Goal: Obtain resource: Download file/media

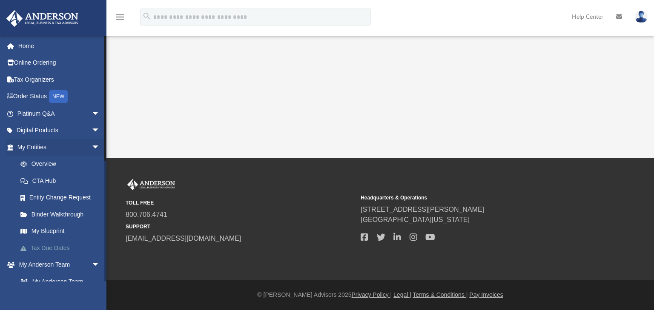
click at [58, 247] on link "Tax Due Dates" at bounding box center [62, 248] width 101 height 17
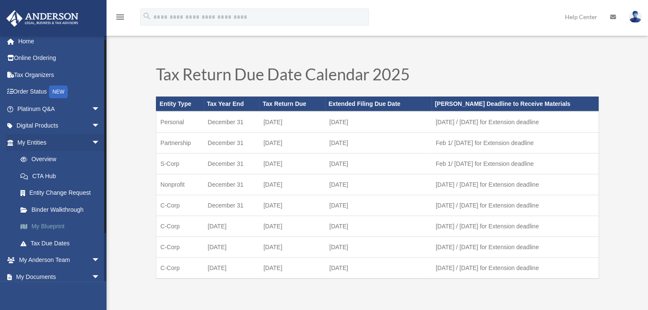
scroll to position [5, 0]
click at [92, 261] on span "arrow_drop_down" at bounding box center [100, 260] width 17 height 17
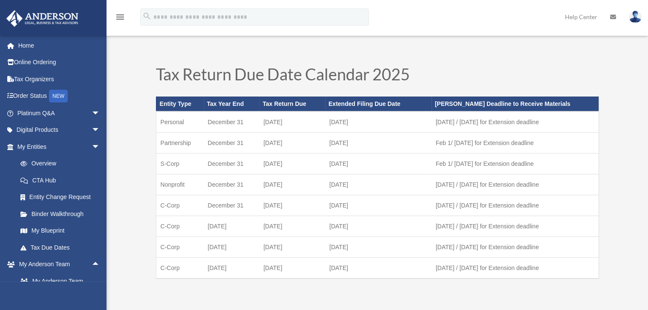
scroll to position [0, 0]
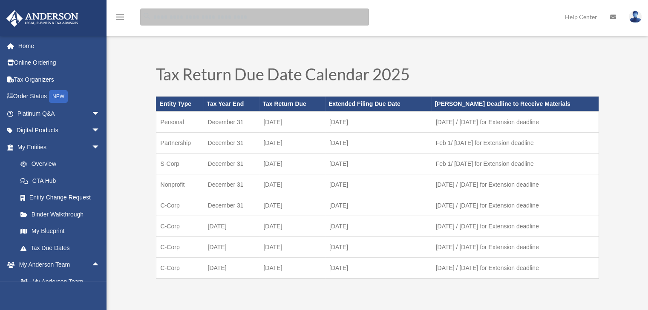
click at [163, 19] on input "search" at bounding box center [254, 17] width 229 height 17
paste input "**********"
type input "**********"
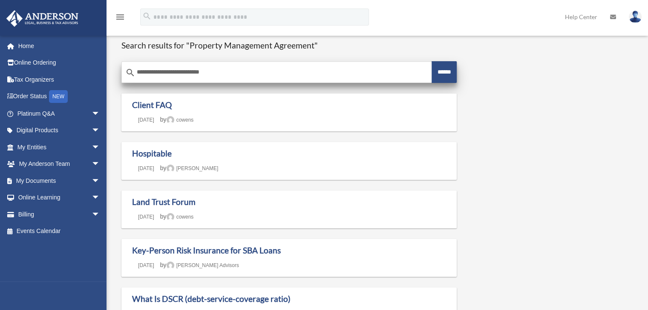
click at [250, 71] on input "**********" at bounding box center [277, 72] width 310 height 20
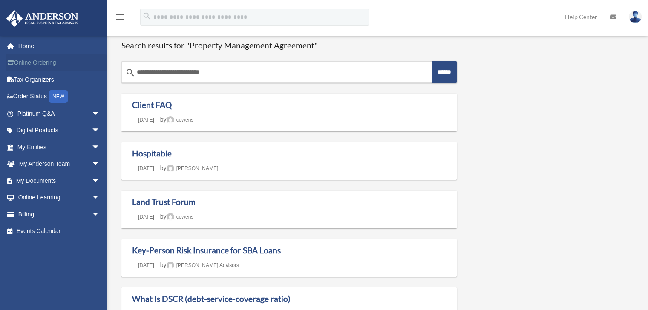
drag, startPoint x: 234, startPoint y: 74, endPoint x: 86, endPoint y: 64, distance: 148.1
click at [77, 63] on div "muntasir5941@gmail.com Sign Out muntasir5941@gmail.com Home Online Ordering Tax…" at bounding box center [324, 210] width 648 height 369
type input "******"
click at [431, 61] on input "******" at bounding box center [443, 72] width 25 height 22
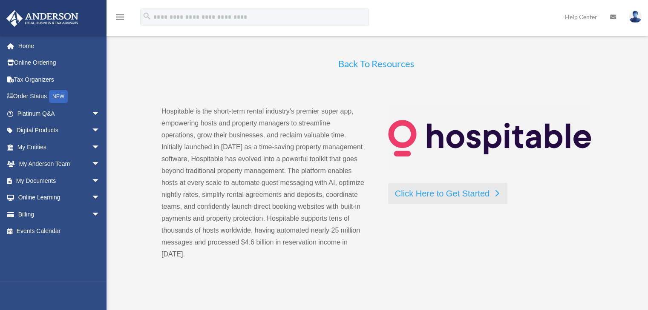
click at [468, 196] on link "Click Here to Get Started" at bounding box center [447, 193] width 119 height 21
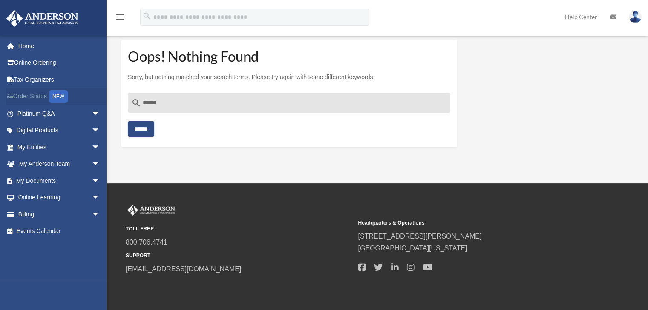
drag, startPoint x: 147, startPoint y: 103, endPoint x: 86, endPoint y: 97, distance: 61.2
click at [86, 97] on div "muntasir5941@gmail.com Sign Out muntasir5941@gmail.com Home Online Ordering Tax…" at bounding box center [324, 92] width 648 height 132
paste input "**********"
type input "**********"
click at [150, 126] on input "******" at bounding box center [141, 128] width 26 height 15
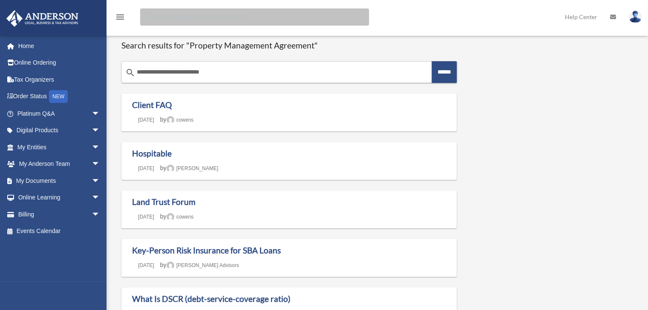
click at [159, 20] on input "Search for:" at bounding box center [254, 17] width 229 height 17
click at [158, 23] on input "Search for:" at bounding box center [254, 17] width 229 height 17
paste input "**********"
type input "**********"
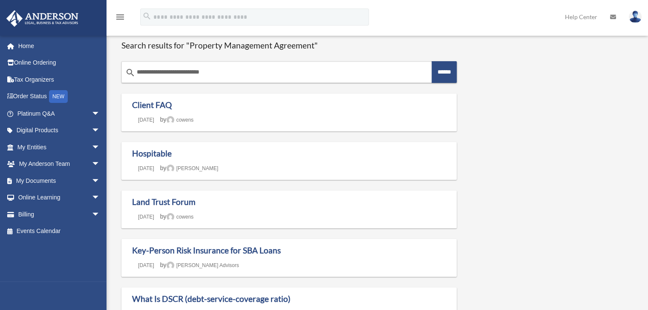
click at [120, 14] on icon "menu" at bounding box center [120, 17] width 10 height 10
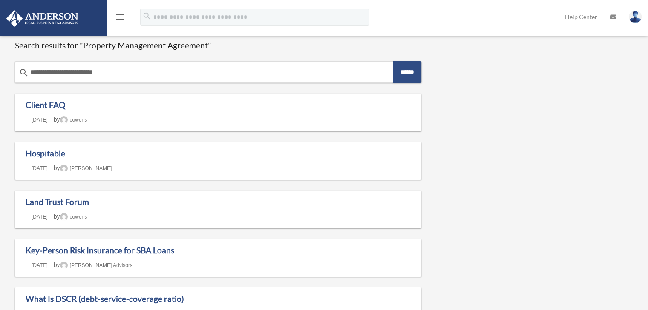
click at [120, 14] on icon "menu" at bounding box center [120, 17] width 10 height 10
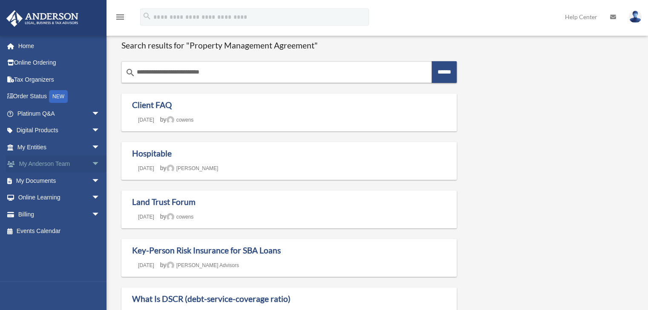
click at [76, 162] on link "My Anderson Team arrow_drop_down" at bounding box center [59, 164] width 107 height 17
click at [92, 165] on span "arrow_drop_down" at bounding box center [100, 164] width 17 height 17
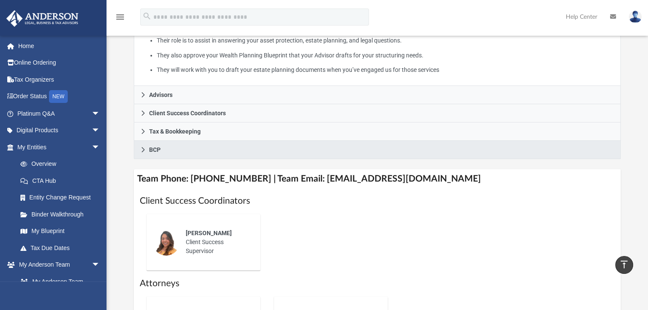
scroll to position [201, 0]
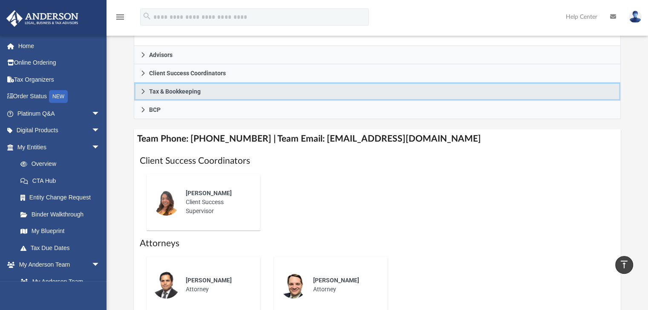
click at [184, 95] on link "Tax & Bookkeeping" at bounding box center [377, 92] width 487 height 18
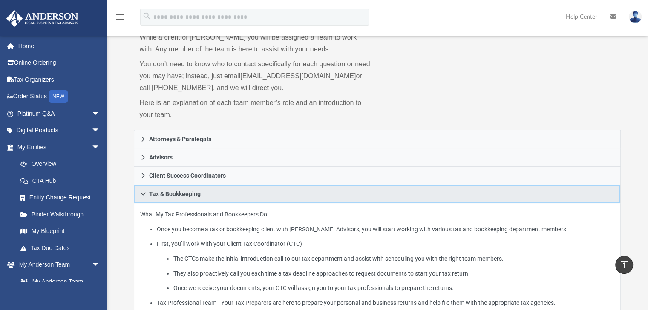
drag, startPoint x: 172, startPoint y: 192, endPoint x: 187, endPoint y: 191, distance: 15.4
click at [172, 192] on span "Tax & Bookkeeping" at bounding box center [175, 194] width 52 height 6
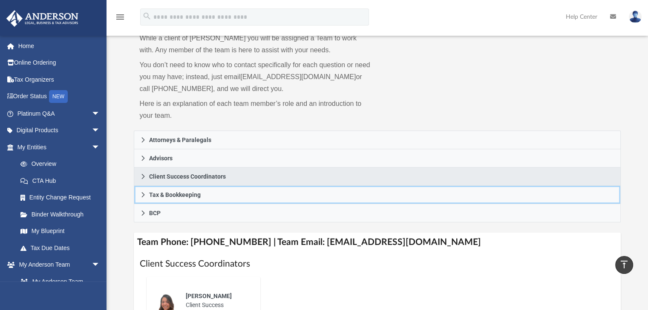
scroll to position [51, 0]
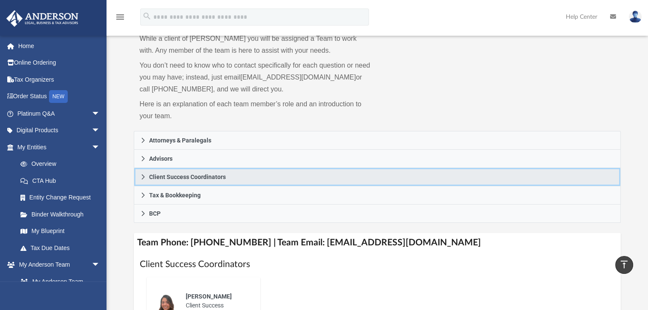
click at [202, 178] on span "Client Success Coordinators" at bounding box center [187, 177] width 77 height 6
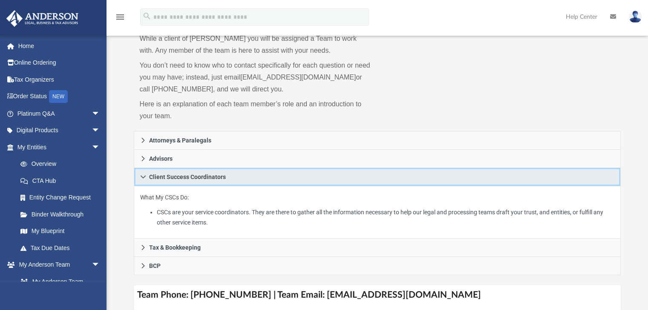
click at [203, 178] on span "Client Success Coordinators" at bounding box center [187, 177] width 77 height 6
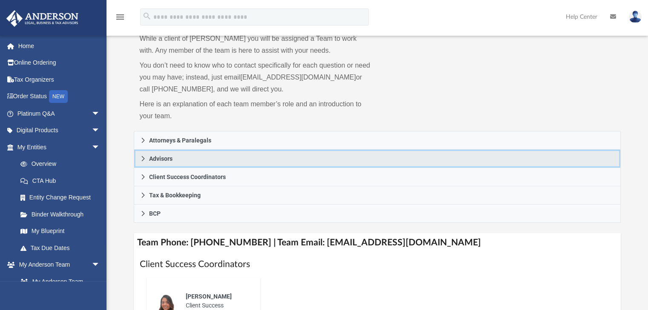
click at [171, 158] on span "Advisors" at bounding box center [160, 159] width 23 height 6
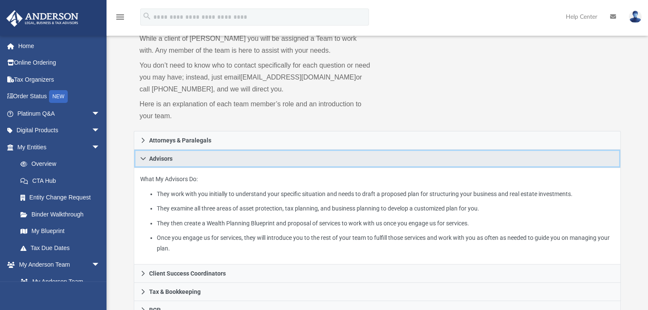
click at [171, 158] on span "Advisors" at bounding box center [160, 159] width 23 height 6
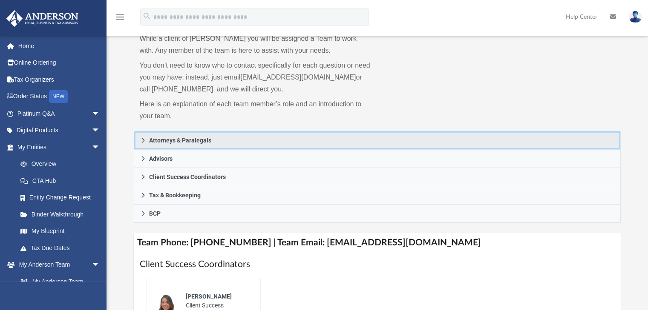
click at [174, 141] on span "Attorneys & Paralegals" at bounding box center [180, 141] width 62 height 6
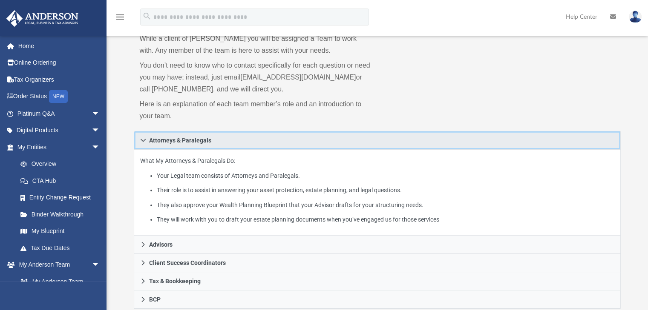
click at [175, 141] on span "Attorneys & Paralegals" at bounding box center [180, 141] width 62 height 6
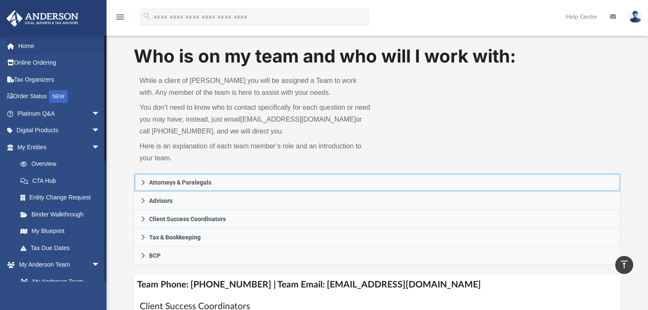
scroll to position [9, 0]
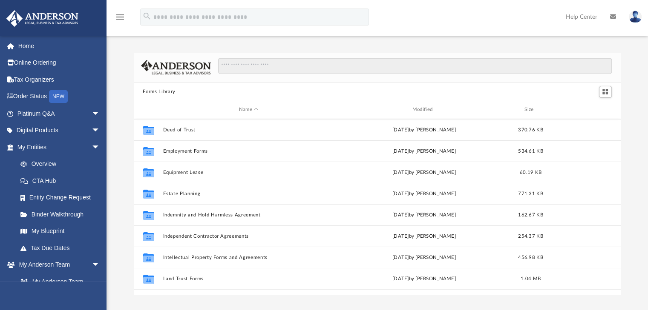
scroll to position [212, 0]
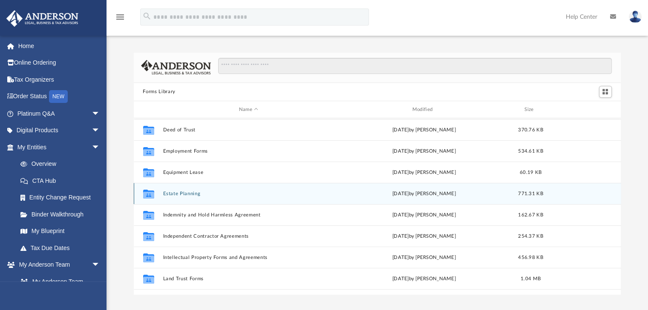
click at [181, 193] on button "Estate Planning" at bounding box center [249, 194] width 172 height 6
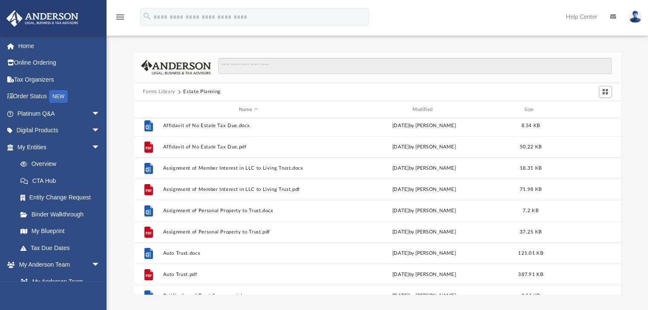
scroll to position [0, 0]
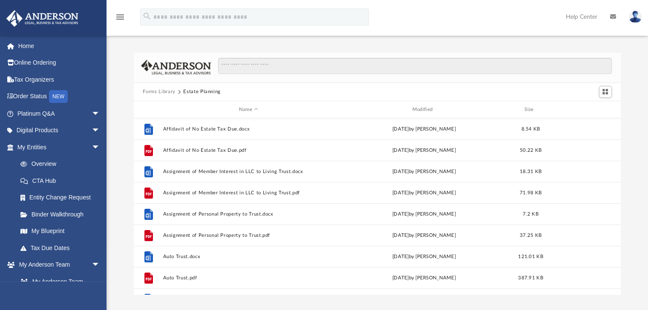
click at [162, 91] on button "Forms Library" at bounding box center [159, 92] width 32 height 8
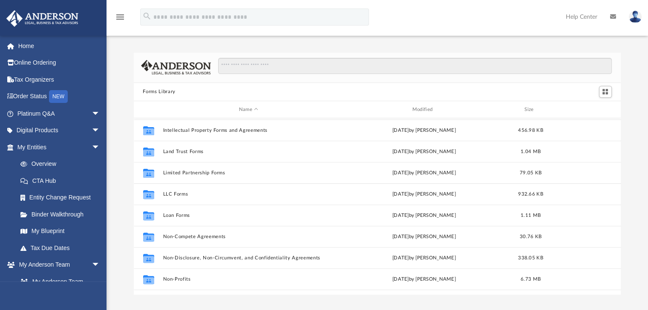
scroll to position [340, 0]
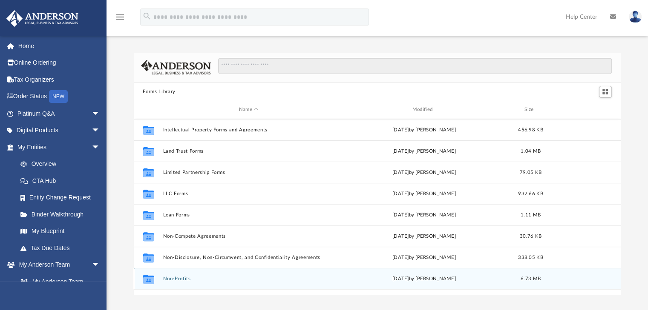
click at [173, 272] on div "Collaborated Folder Non-Profits Wed Jul 12 2023 by Mary Acree 6.73 MB" at bounding box center [377, 278] width 487 height 21
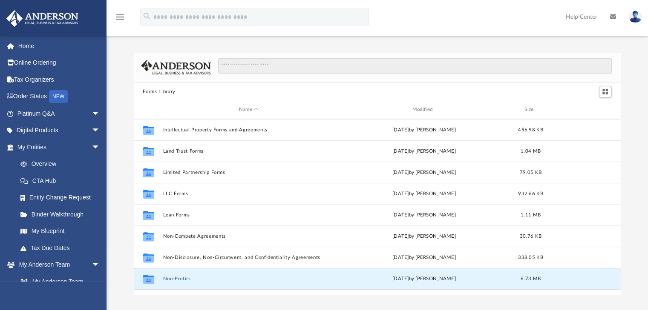
click at [176, 278] on button "Non-Profits" at bounding box center [249, 279] width 172 height 6
click at [177, 278] on button "Non-Profits" at bounding box center [249, 279] width 172 height 6
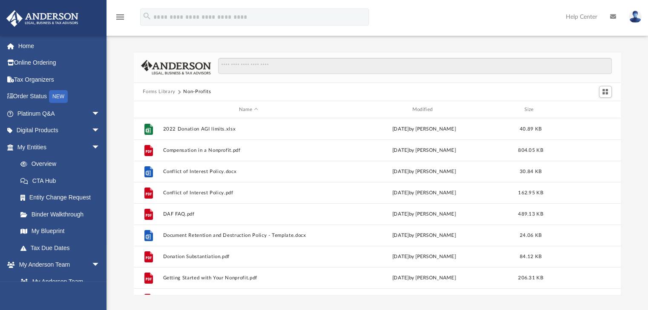
scroll to position [0, 0]
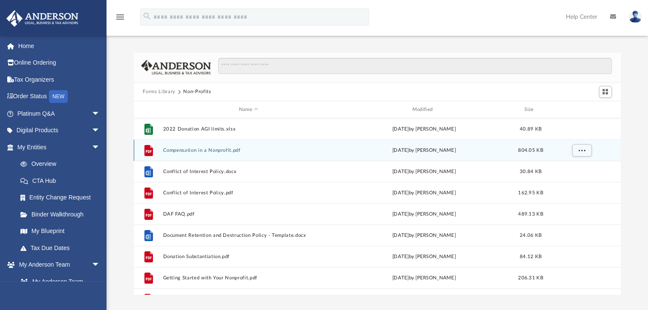
click at [211, 149] on button "Compensation in a Nonprofit.pdf" at bounding box center [249, 151] width 172 height 6
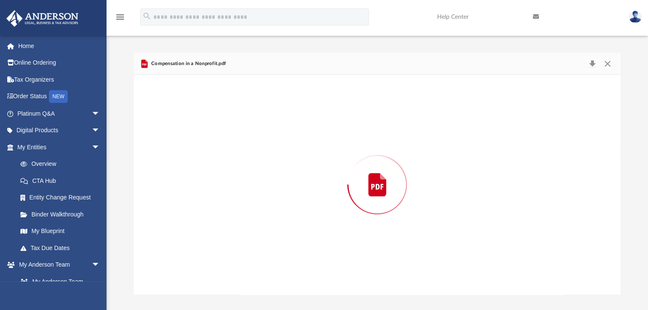
click at [211, 149] on div "Preview" at bounding box center [377, 185] width 487 height 220
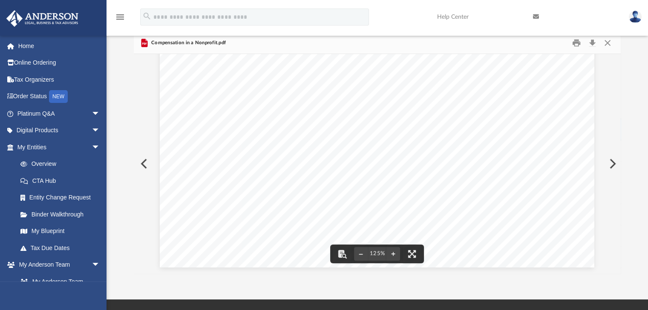
scroll to position [21, 0]
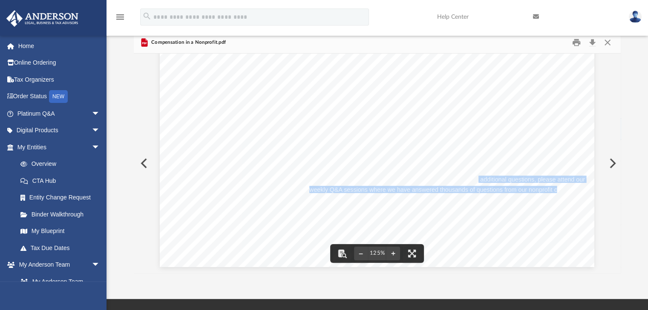
drag, startPoint x: 465, startPoint y: 181, endPoint x: 552, endPoint y: 187, distance: 87.1
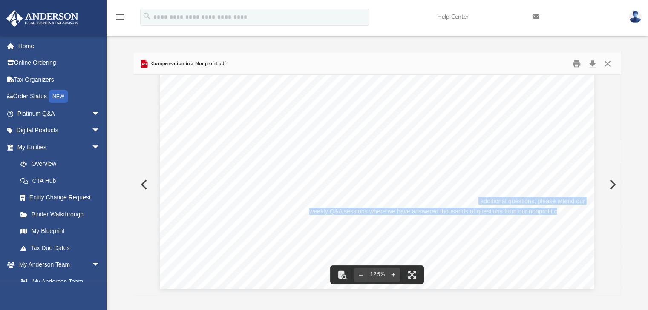
scroll to position [353, 0]
click at [611, 184] on button "Preview" at bounding box center [611, 185] width 19 height 24
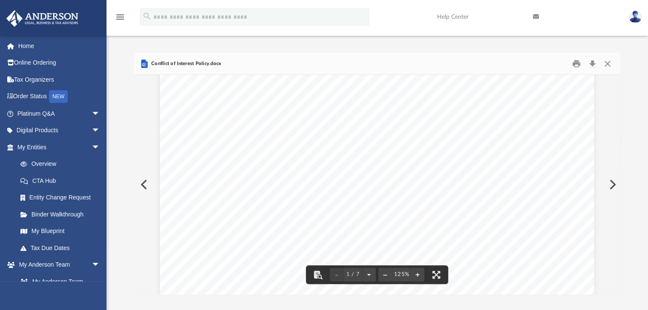
scroll to position [340, 0]
click at [612, 186] on button "Preview" at bounding box center [611, 185] width 19 height 24
click at [140, 182] on button "Preview" at bounding box center [143, 185] width 19 height 24
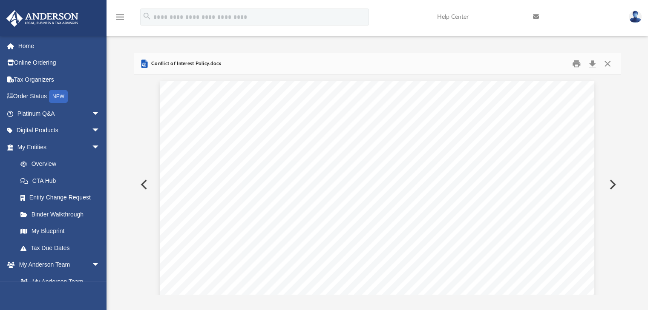
click at [146, 186] on button "Preview" at bounding box center [143, 185] width 19 height 24
click at [149, 185] on button "Preview" at bounding box center [143, 185] width 19 height 24
click at [149, 185] on div "Preview" at bounding box center [377, 185] width 487 height 220
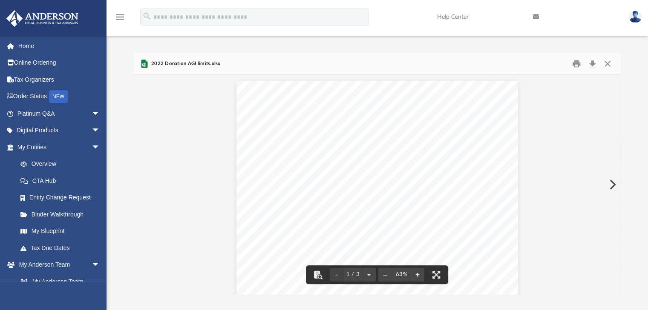
click at [117, 17] on icon "menu" at bounding box center [120, 17] width 10 height 10
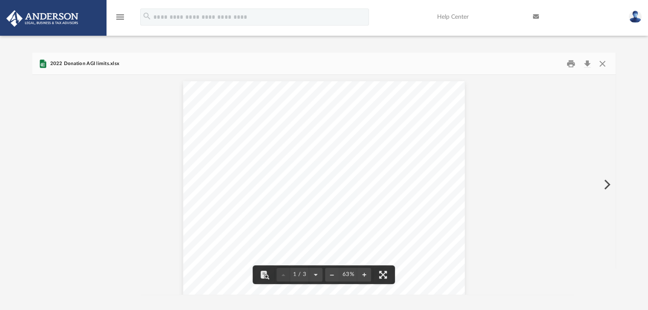
scroll to position [187, 576]
click at [115, 17] on icon "menu" at bounding box center [120, 17] width 10 height 10
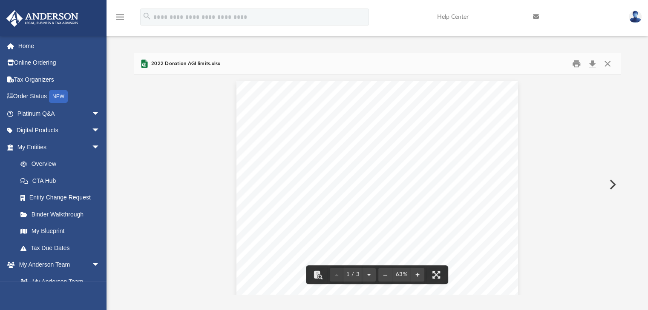
scroll to position [7, 7]
click at [607, 62] on button "Close" at bounding box center [606, 63] width 15 height 13
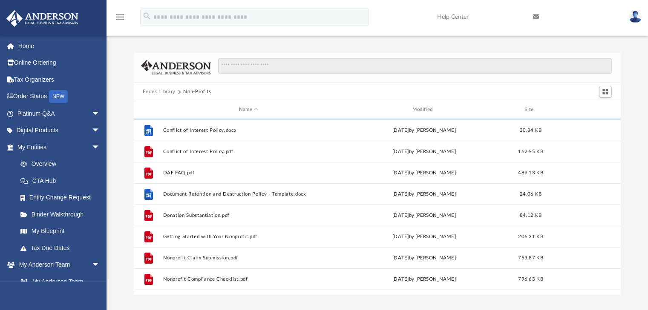
scroll to position [42, 0]
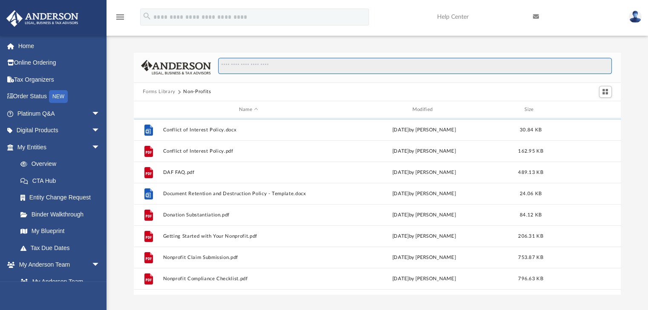
click at [244, 63] on input "Search files and folders" at bounding box center [414, 66] width 393 height 16
paste input "**********"
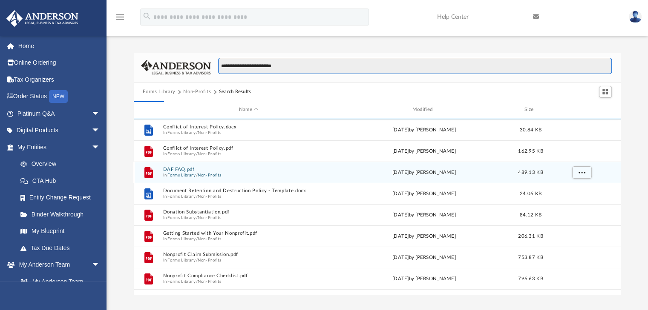
type input "**********"
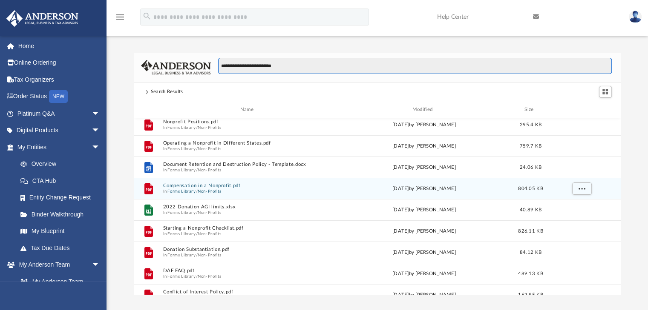
scroll to position [0, 0]
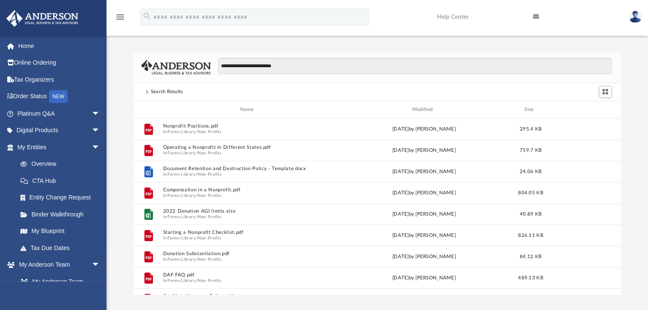
click at [176, 89] on div "Search Results" at bounding box center [167, 92] width 32 height 8
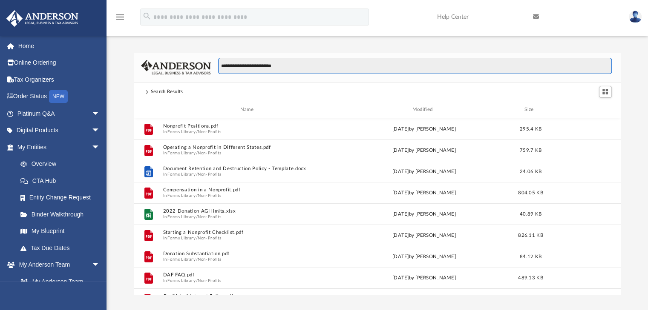
drag, startPoint x: 307, startPoint y: 64, endPoint x: 174, endPoint y: 66, distance: 132.8
click at [174, 66] on div "**********" at bounding box center [377, 68] width 487 height 30
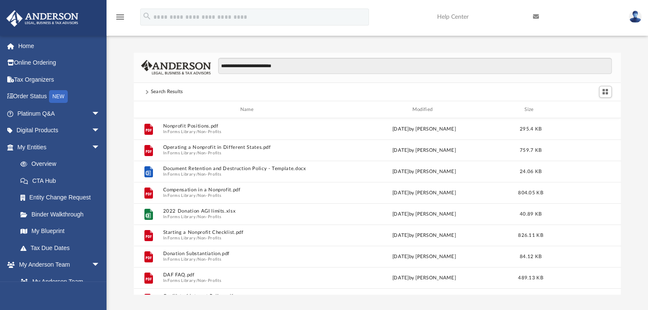
click at [153, 90] on div "Search Results" at bounding box center [167, 92] width 32 height 8
click at [148, 91] on span at bounding box center [147, 91] width 8 height 3
click at [146, 92] on span at bounding box center [146, 92] width 4 height 4
click at [181, 68] on img at bounding box center [176, 67] width 70 height 15
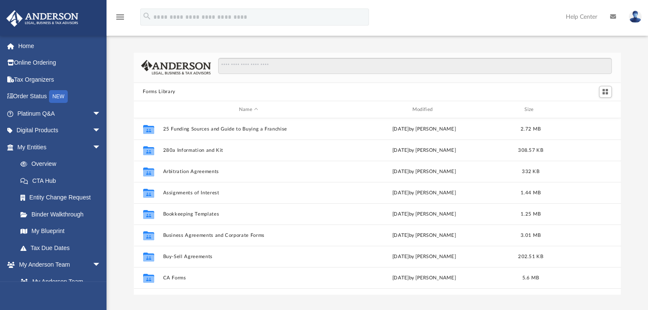
scroll to position [187, 480]
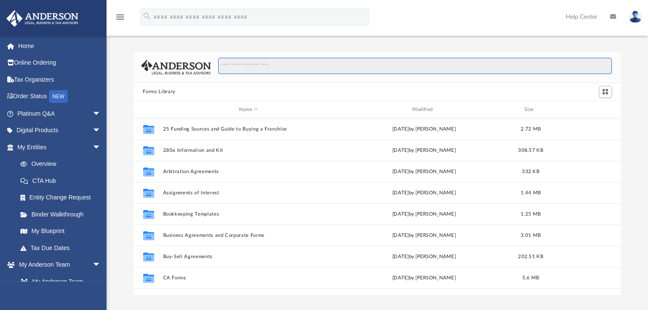
paste input "**********"
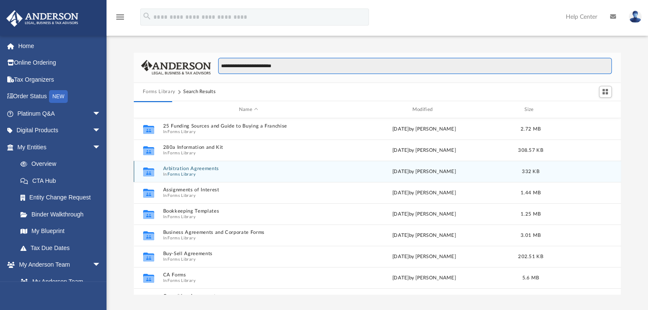
type input "**********"
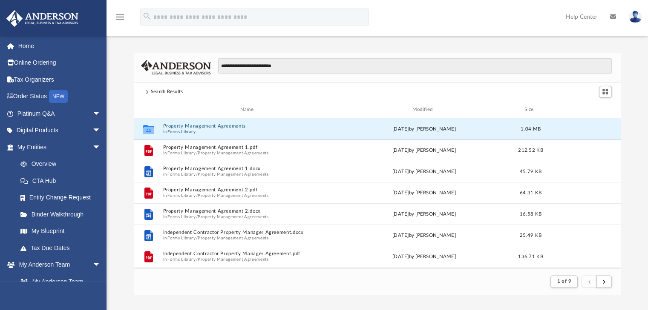
click at [229, 127] on button "Property Management Agreements" at bounding box center [249, 127] width 172 height 6
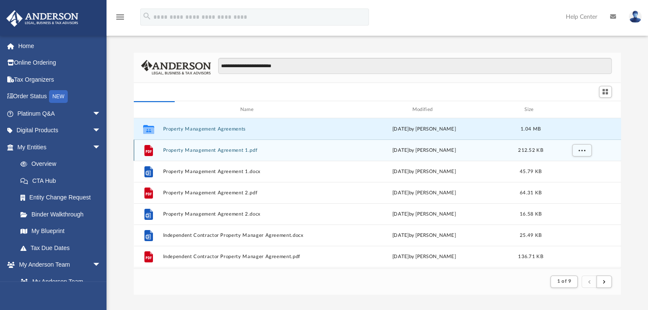
scroll to position [187, 480]
click at [220, 152] on button "Property Management Agreement 1.pdf" at bounding box center [249, 151] width 172 height 6
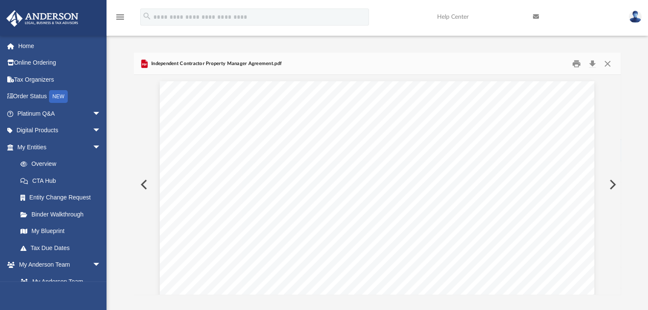
click at [141, 184] on button "Preview" at bounding box center [143, 185] width 19 height 24
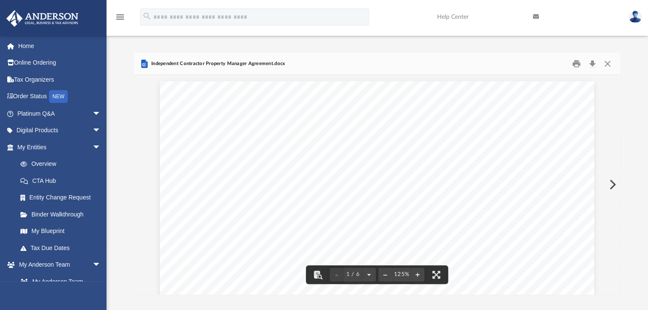
click at [146, 65] on icon "Preview" at bounding box center [144, 65] width 4 height 4
click at [594, 61] on button "Download" at bounding box center [592, 63] width 15 height 13
click at [608, 63] on button "Close" at bounding box center [606, 63] width 15 height 13
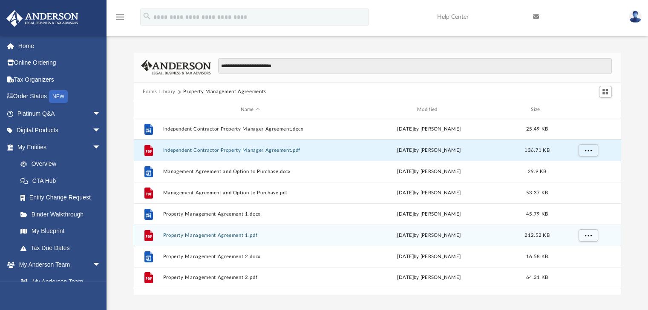
click at [215, 235] on button "Property Management Agreement 1.pdf" at bounding box center [250, 236] width 175 height 6
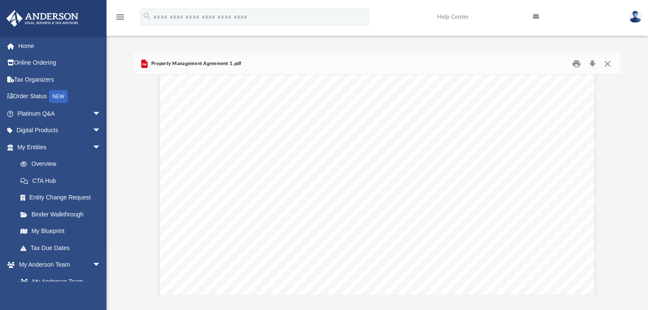
scroll to position [0, 0]
click at [595, 67] on button "Download" at bounding box center [592, 63] width 15 height 13
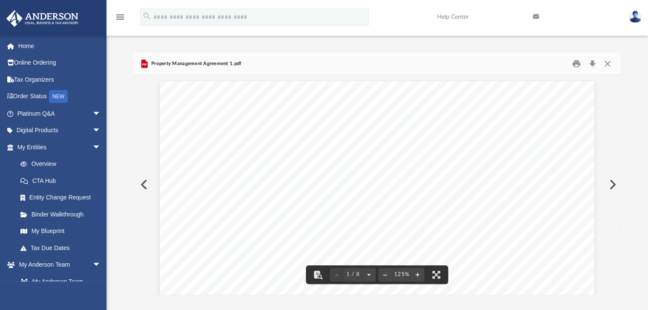
click at [360, 65] on div "Property Management Agreement 1.pdf" at bounding box center [377, 64] width 487 height 23
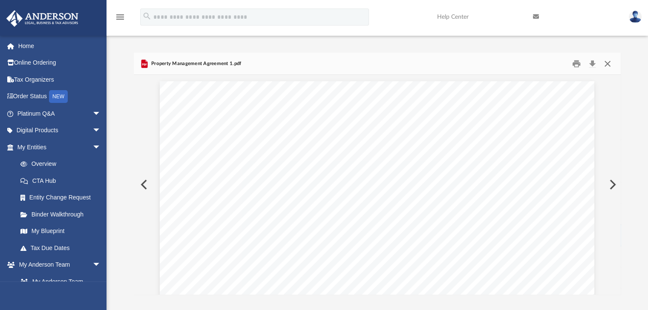
click at [609, 62] on button "Close" at bounding box center [606, 63] width 15 height 13
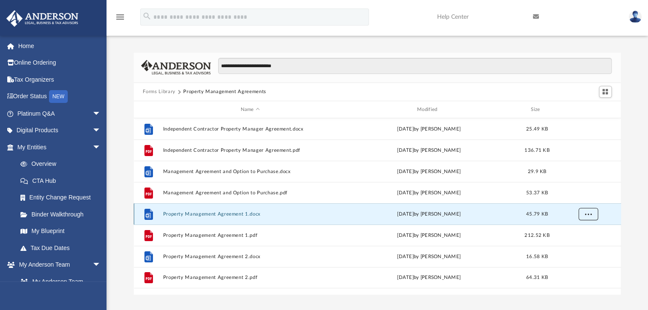
click at [583, 216] on button "More options" at bounding box center [588, 214] width 20 height 13
click at [588, 243] on li "Download" at bounding box center [580, 245] width 25 height 9
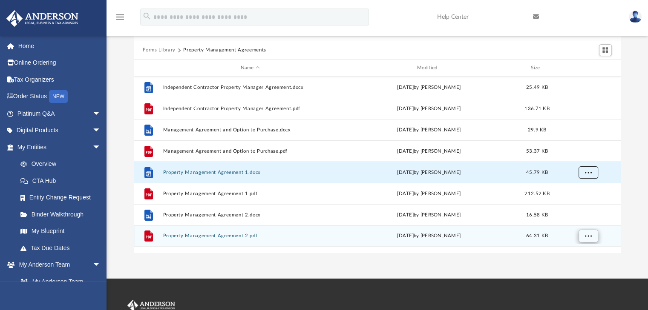
scroll to position [42, 0]
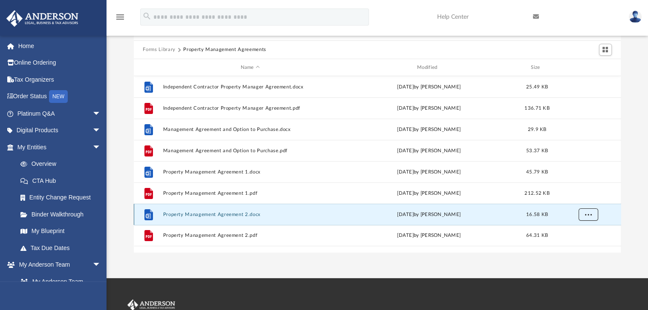
click at [589, 217] on span "More options" at bounding box center [587, 214] width 7 height 5
click at [582, 247] on li "Download" at bounding box center [580, 245] width 25 height 9
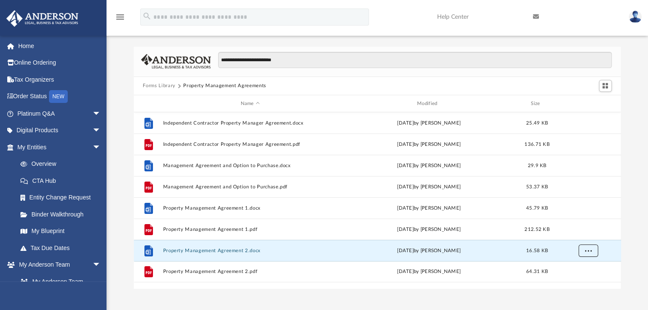
scroll to position [0, 0]
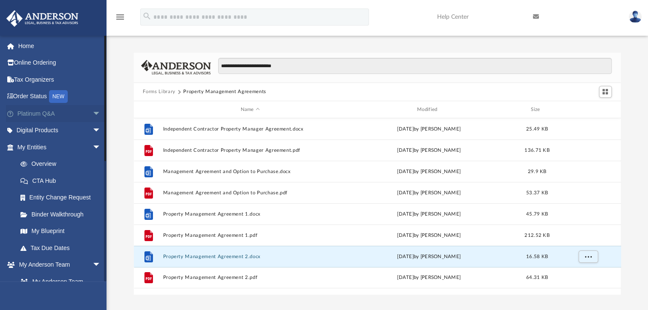
click at [95, 113] on span "arrow_drop_down" at bounding box center [100, 113] width 17 height 17
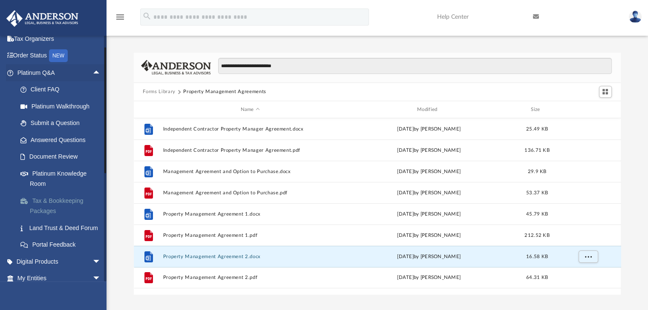
scroll to position [41, 0]
click at [57, 154] on link "Document Review" at bounding box center [63, 157] width 102 height 17
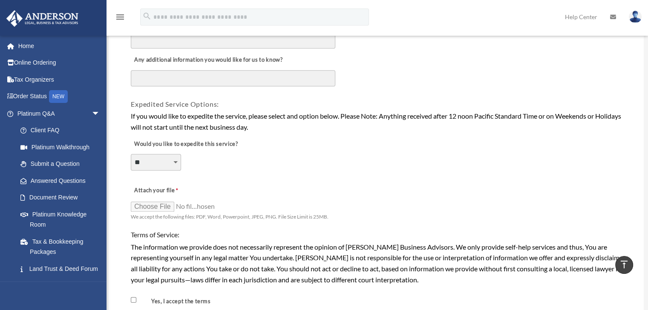
scroll to position [552, 0]
click at [65, 179] on link "Answered Questions" at bounding box center [62, 180] width 101 height 17
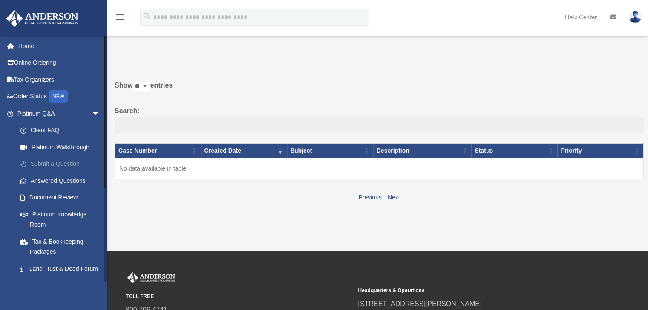
click at [62, 163] on link "Submit a Question" at bounding box center [62, 164] width 101 height 17
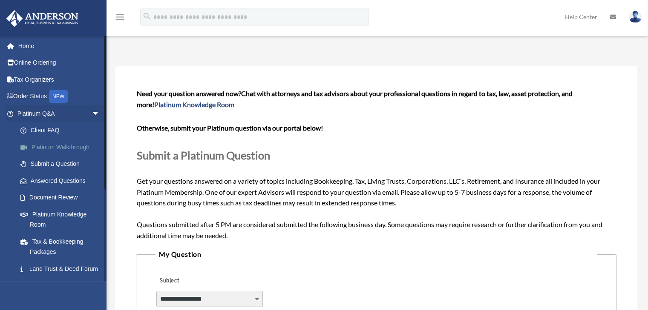
scroll to position [3, 0]
click at [68, 146] on link "Platinum Walkthrough" at bounding box center [62, 147] width 101 height 17
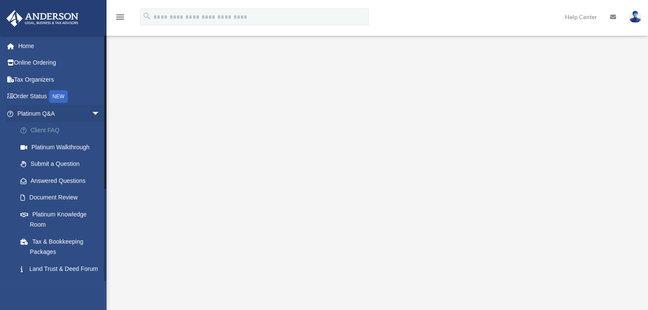
click at [48, 130] on link "Client FAQ" at bounding box center [62, 130] width 101 height 17
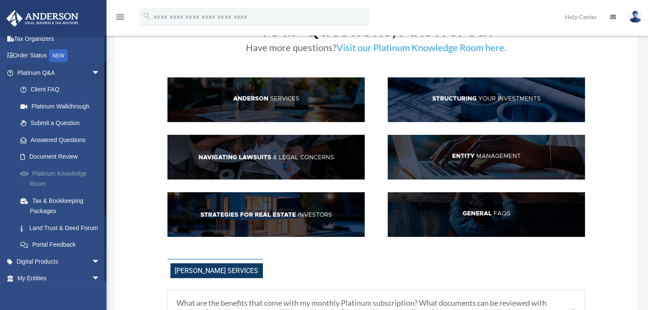
scroll to position [41, 0]
click at [46, 176] on link "Platinum Knowledge Room" at bounding box center [62, 178] width 101 height 27
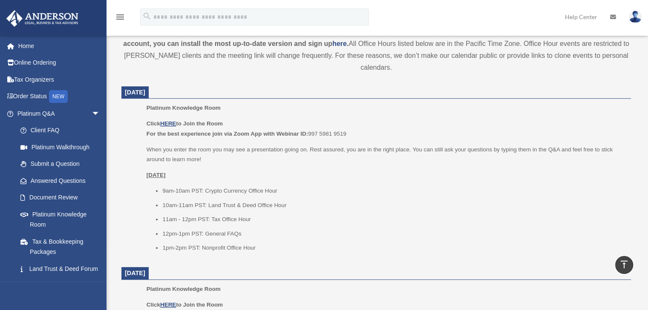
scroll to position [297, 0]
drag, startPoint x: 210, startPoint y: 204, endPoint x: 284, endPoint y: 206, distance: 74.1
click at [284, 206] on li "10am-11am PST: Land Trust & Deed Office Hour" at bounding box center [393, 206] width 462 height 10
click at [285, 215] on li "11am - 12pm PST: Tax Office Hour" at bounding box center [393, 220] width 462 height 10
drag, startPoint x: 286, startPoint y: 206, endPoint x: 207, endPoint y: 204, distance: 78.8
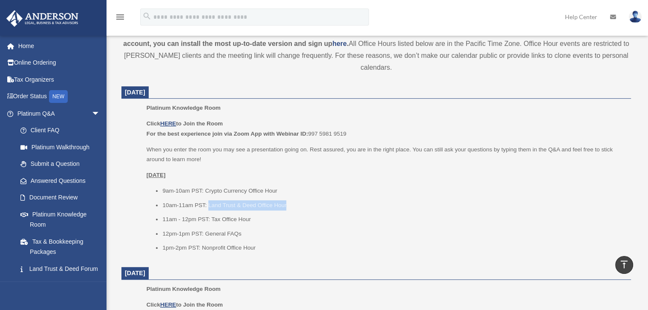
click at [207, 204] on li "10am-11am PST: Land Trust & Deed Office Hour" at bounding box center [393, 206] width 462 height 10
click at [268, 211] on ul "9am-10am PST: Crypto Currency Office Hour 10am-11am PST: Land Trust & Deed Offi…" at bounding box center [385, 219] width 478 height 67
click at [333, 187] on li "9am-10am PST: Crypto Currency Office Hour" at bounding box center [393, 191] width 462 height 10
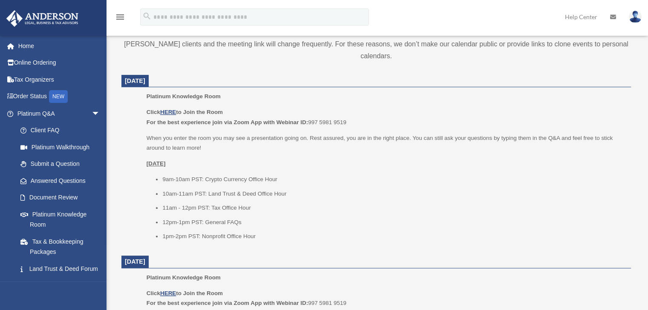
scroll to position [309, 0]
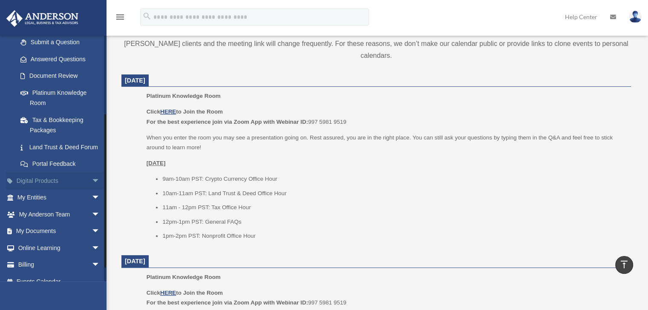
click at [95, 189] on span "arrow_drop_down" at bounding box center [100, 180] width 17 height 17
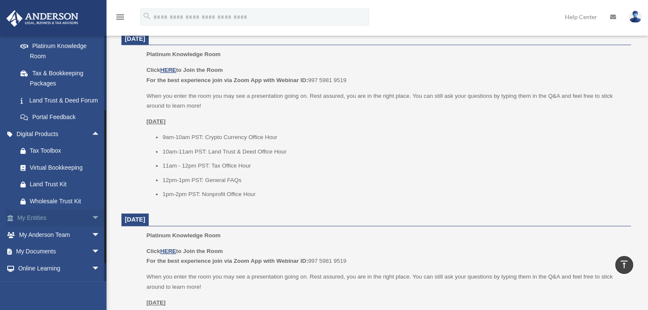
scroll to position [169, 0]
click at [59, 190] on div "Land Trust Kit" at bounding box center [66, 184] width 72 height 11
click at [70, 207] on div "Wholesale Trust Kit" at bounding box center [66, 201] width 72 height 11
click at [92, 141] on span "arrow_drop_up" at bounding box center [100, 134] width 17 height 17
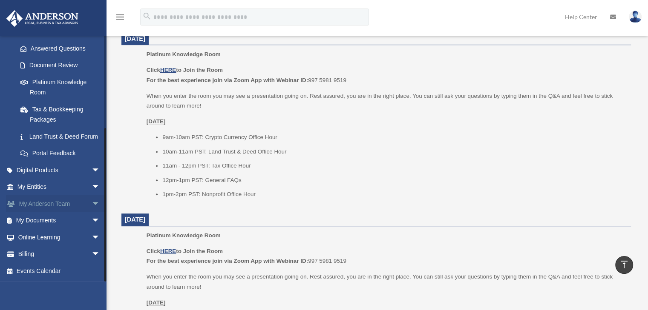
click at [92, 207] on span "arrow_drop_down" at bounding box center [100, 203] width 17 height 17
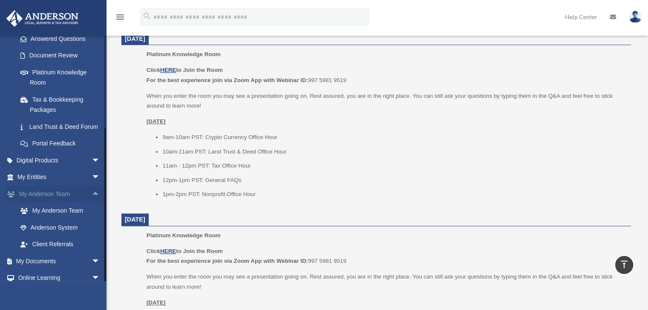
click at [92, 203] on span "arrow_drop_up" at bounding box center [100, 194] width 17 height 17
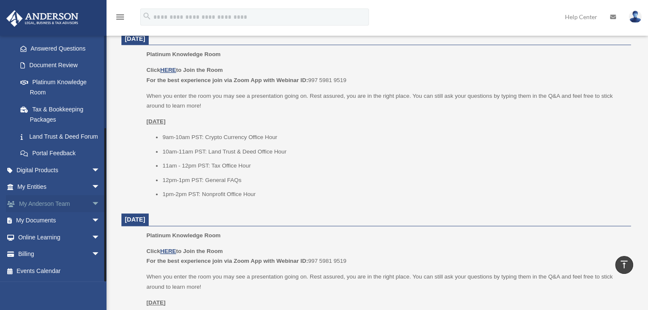
click at [92, 206] on span "arrow_drop_down" at bounding box center [100, 203] width 17 height 17
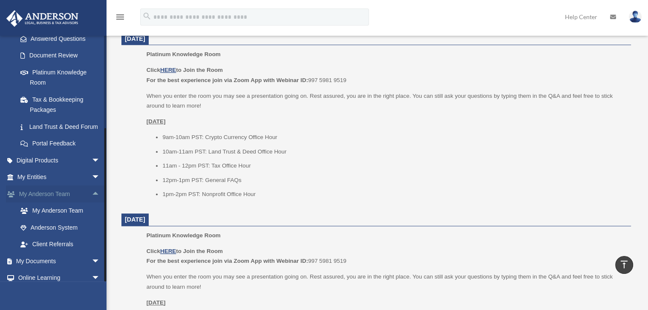
click at [92, 203] on span "arrow_drop_up" at bounding box center [100, 194] width 17 height 17
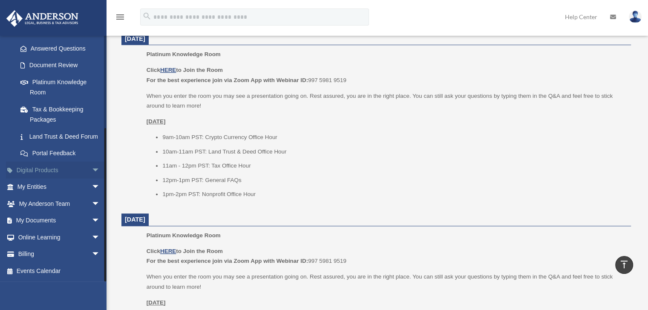
click at [92, 173] on span "arrow_drop_down" at bounding box center [100, 170] width 17 height 17
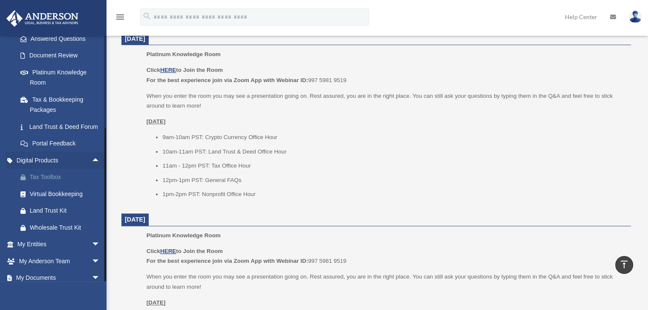
click at [51, 183] on div "Tax Toolbox" at bounding box center [66, 177] width 72 height 11
